Goal: Find contact information: Find contact information

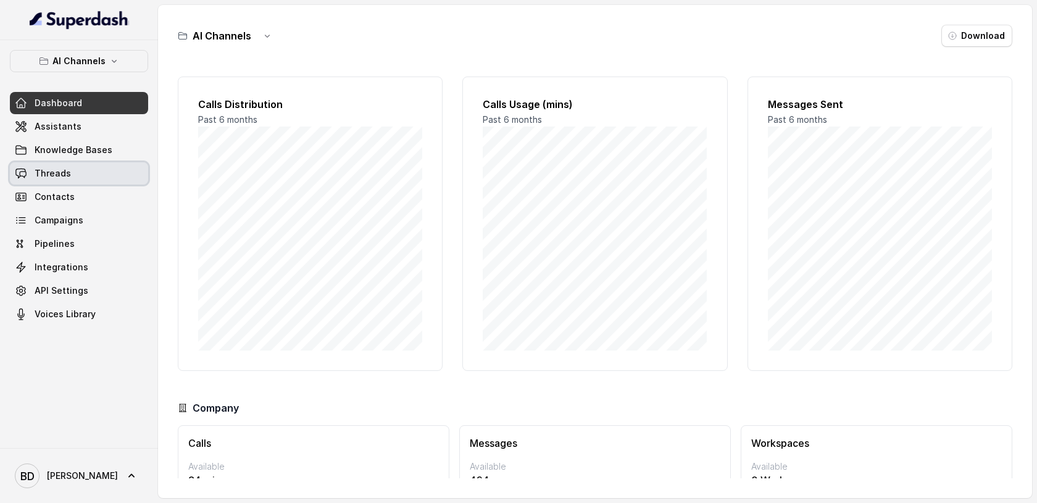
click at [51, 167] on span "Threads" at bounding box center [53, 173] width 36 height 12
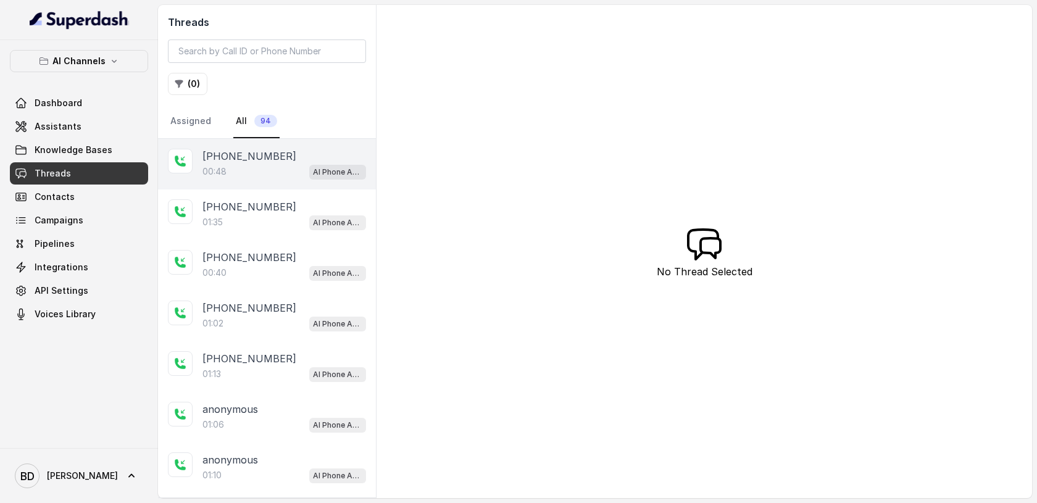
click at [248, 159] on p "[PHONE_NUMBER]" at bounding box center [250, 156] width 94 height 15
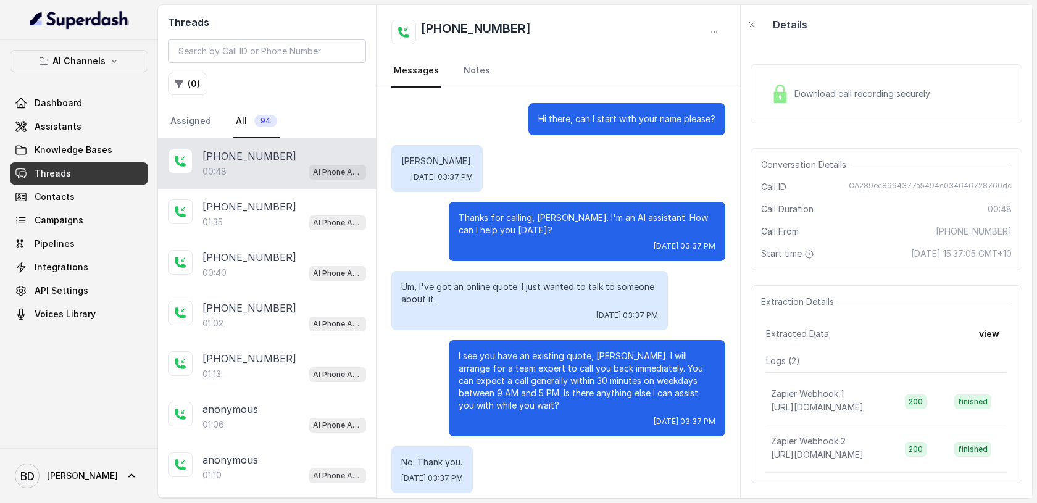
click at [785, 100] on img at bounding box center [780, 94] width 19 height 19
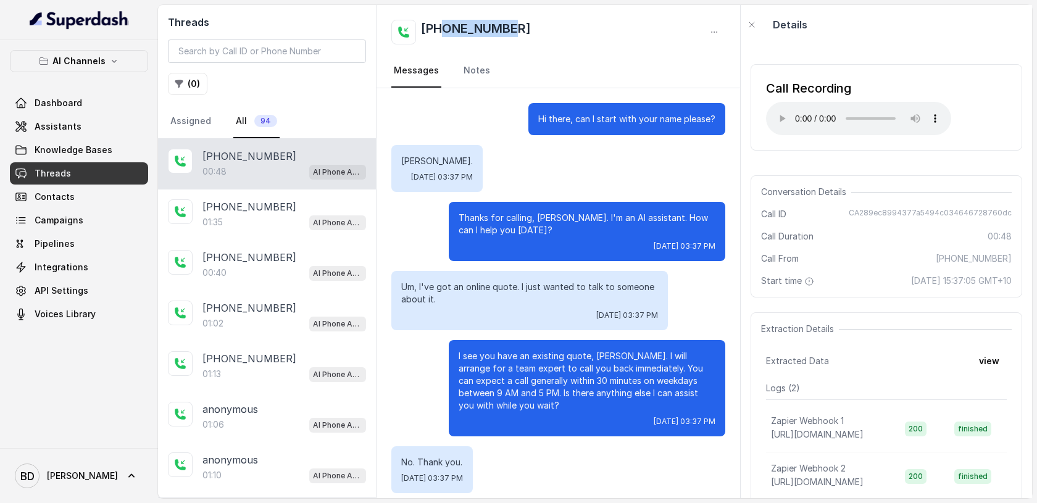
drag, startPoint x: 520, startPoint y: 33, endPoint x: 441, endPoint y: 33, distance: 78.4
click at [441, 33] on div "+61424854585" at bounding box center [558, 32] width 334 height 25
copy h2 "424854585"
